Goal: Information Seeking & Learning: Find specific fact

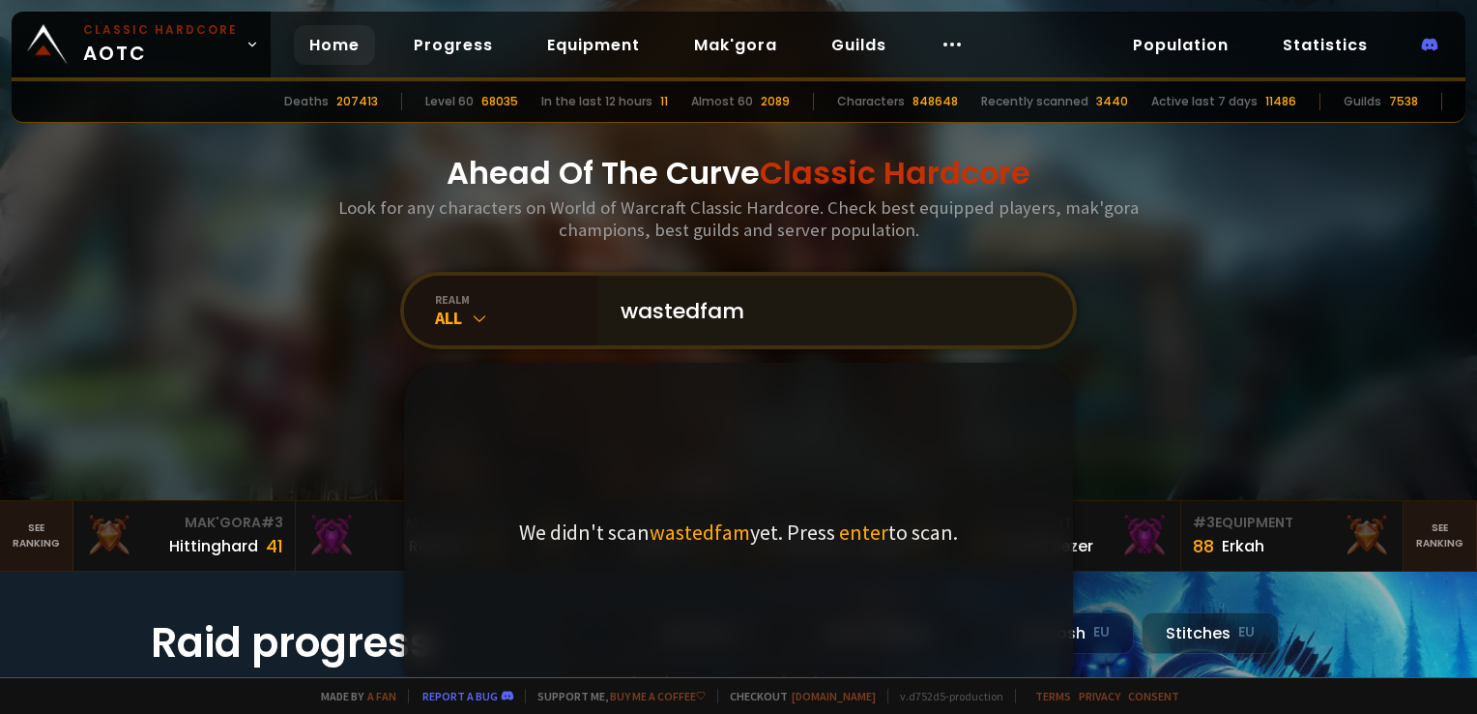
drag, startPoint x: 749, startPoint y: 304, endPoint x: 693, endPoint y: 311, distance: 56.6
click at [693, 311] on input "wastedfam" at bounding box center [829, 311] width 441 height 70
type input "wastedx"
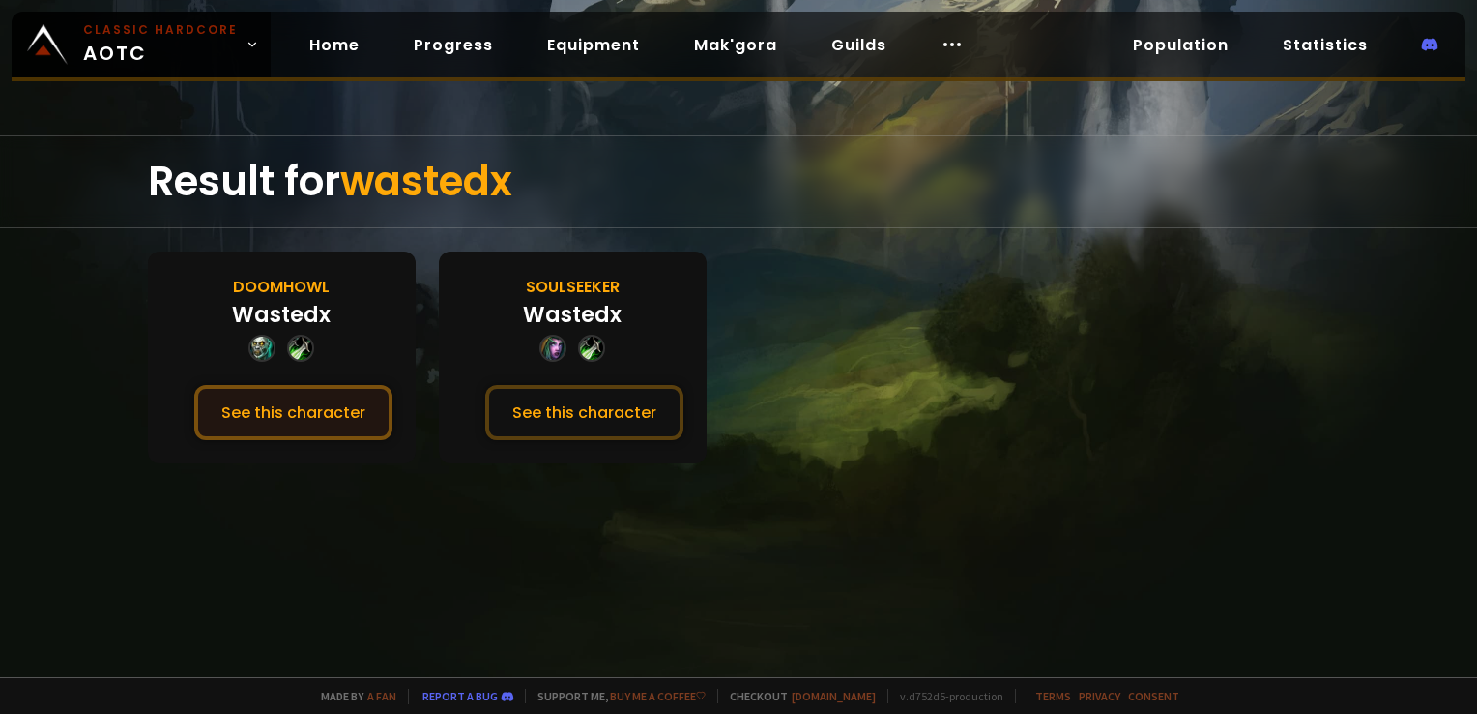
click at [327, 427] on button "See this character" at bounding box center [293, 412] width 198 height 55
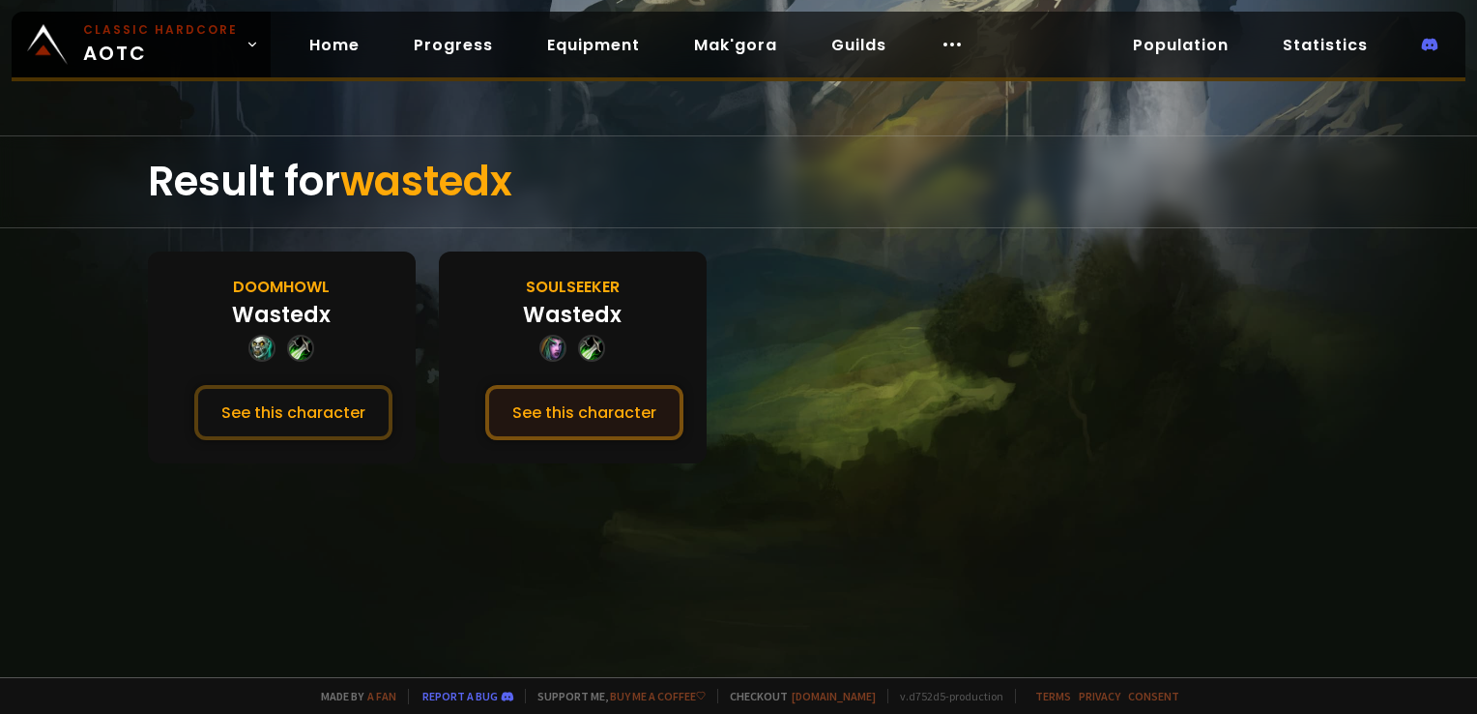
click at [573, 413] on button "See this character" at bounding box center [584, 412] width 198 height 55
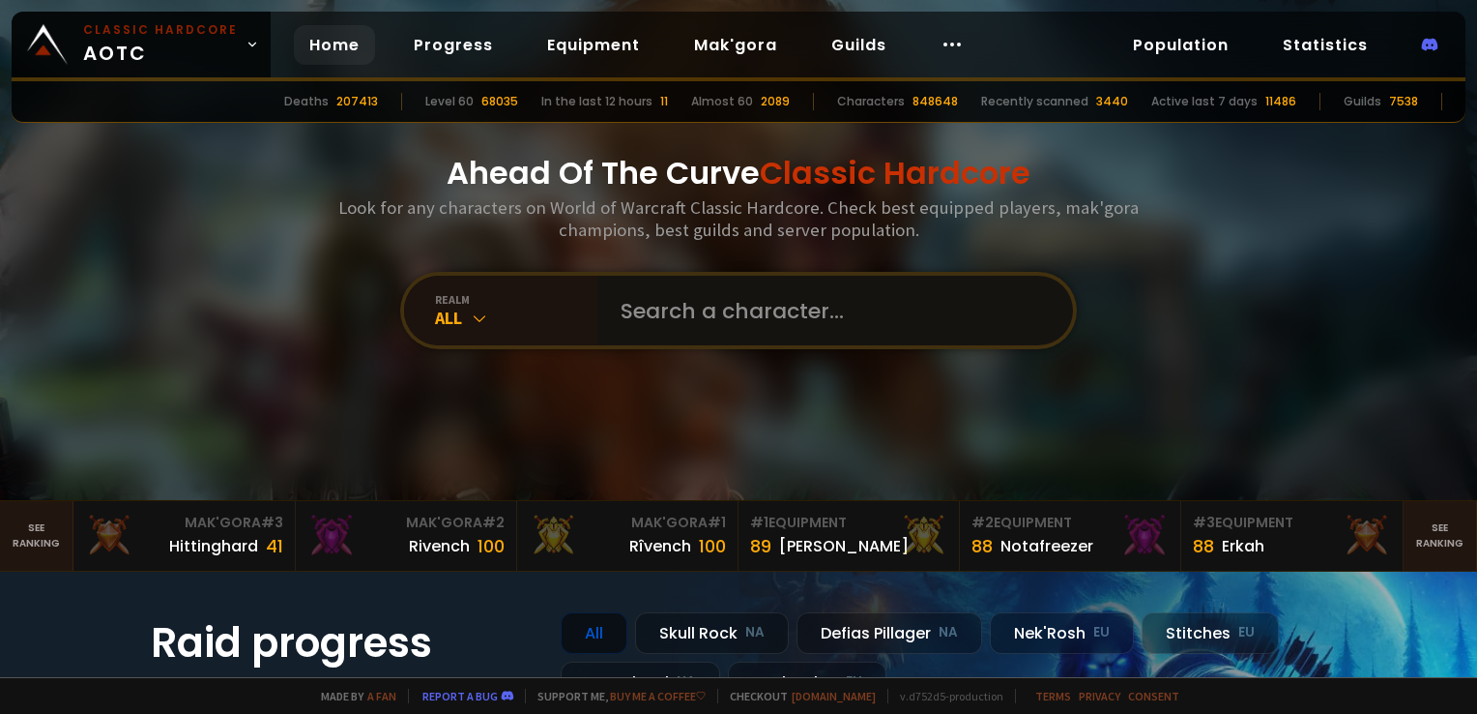
click at [666, 336] on input "text" at bounding box center [829, 311] width 441 height 70
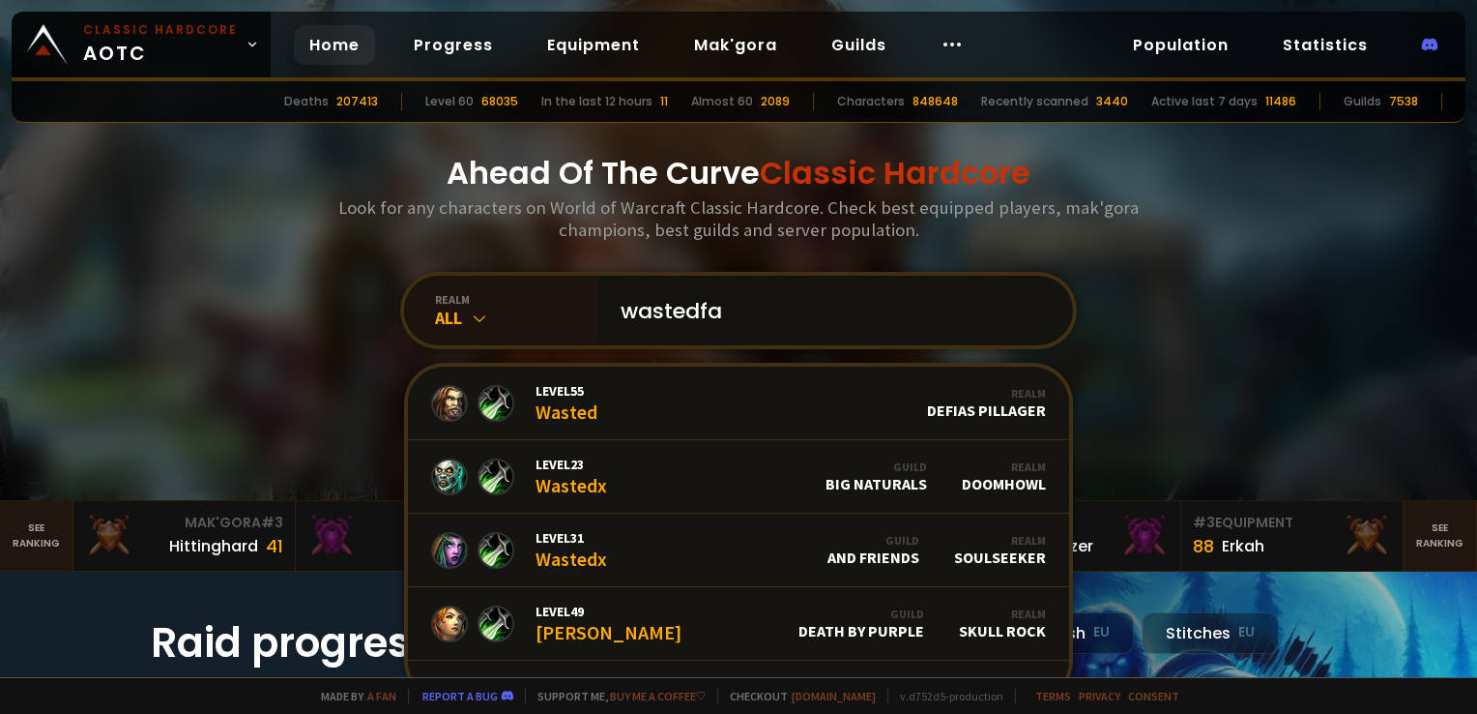
type input "wastedfam"
